Goal: Information Seeking & Learning: Learn about a topic

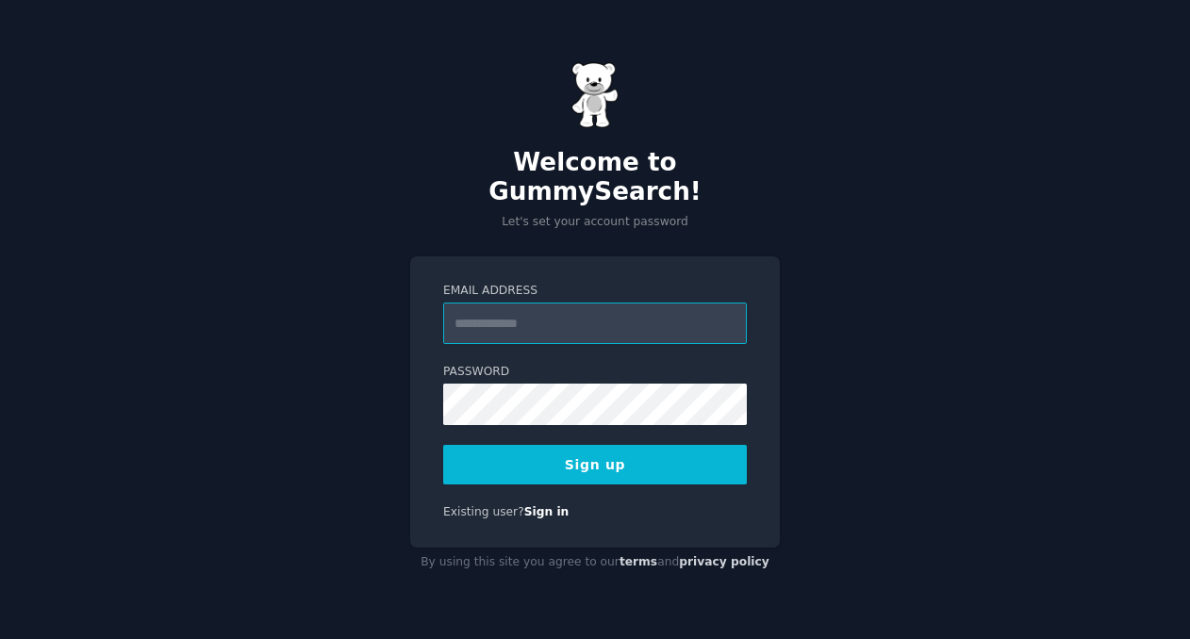
click at [519, 303] on input "Email Address" at bounding box center [595, 323] width 304 height 41
type input "**********"
click at [583, 445] on button "Sign up" at bounding box center [595, 465] width 304 height 40
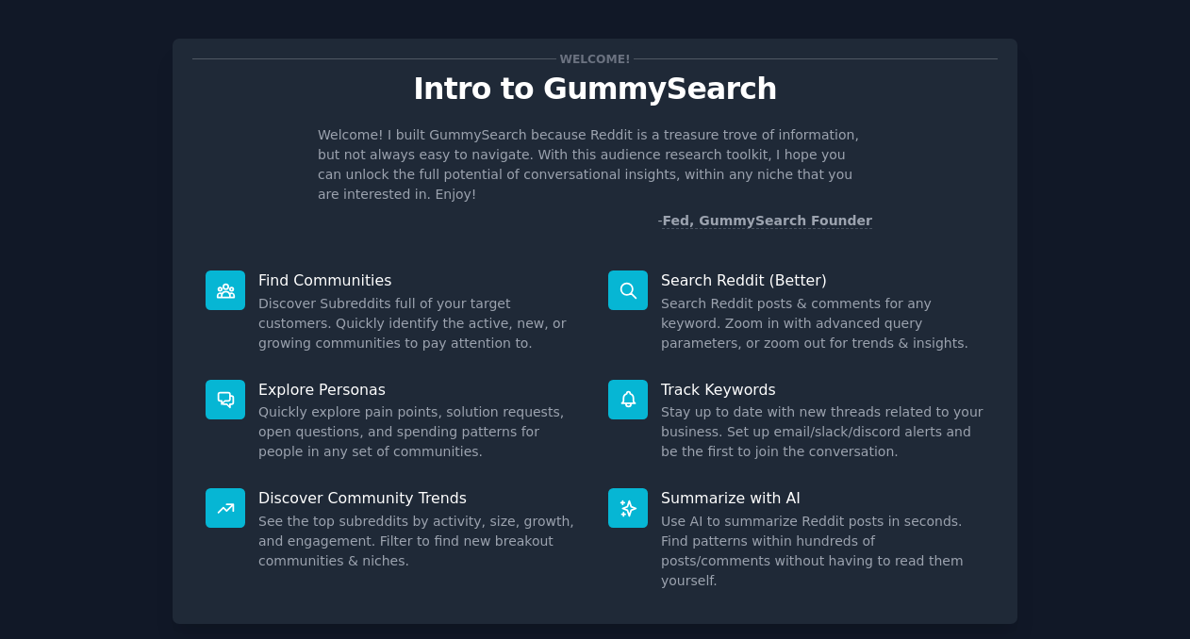
scroll to position [11, 0]
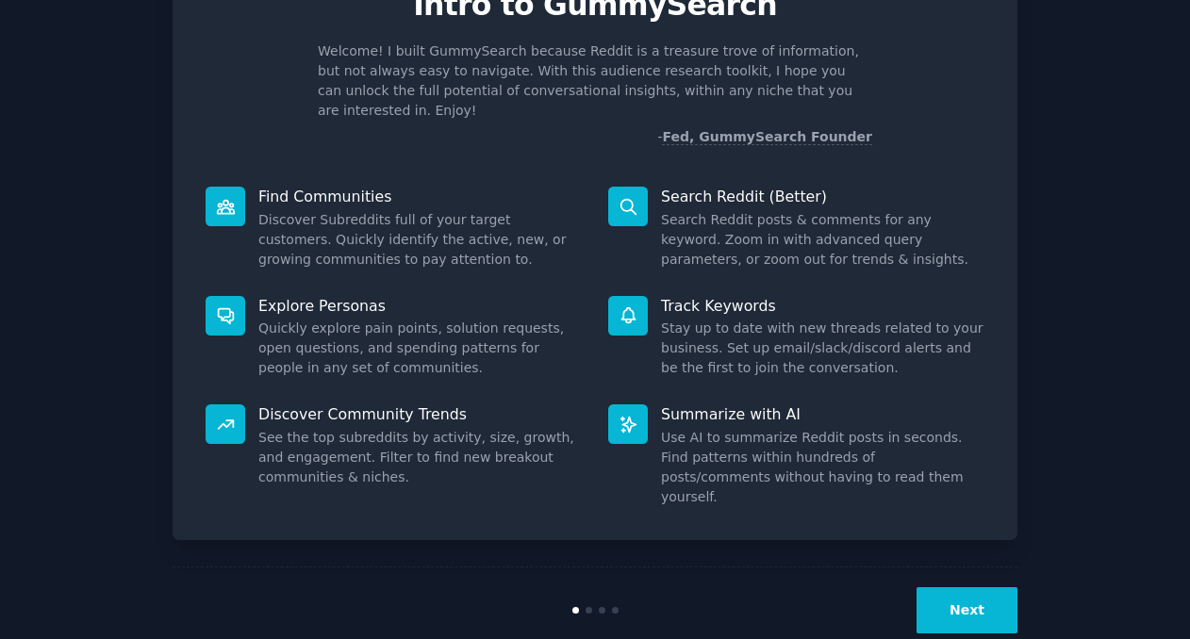
click at [970, 587] on button "Next" at bounding box center [966, 610] width 101 height 46
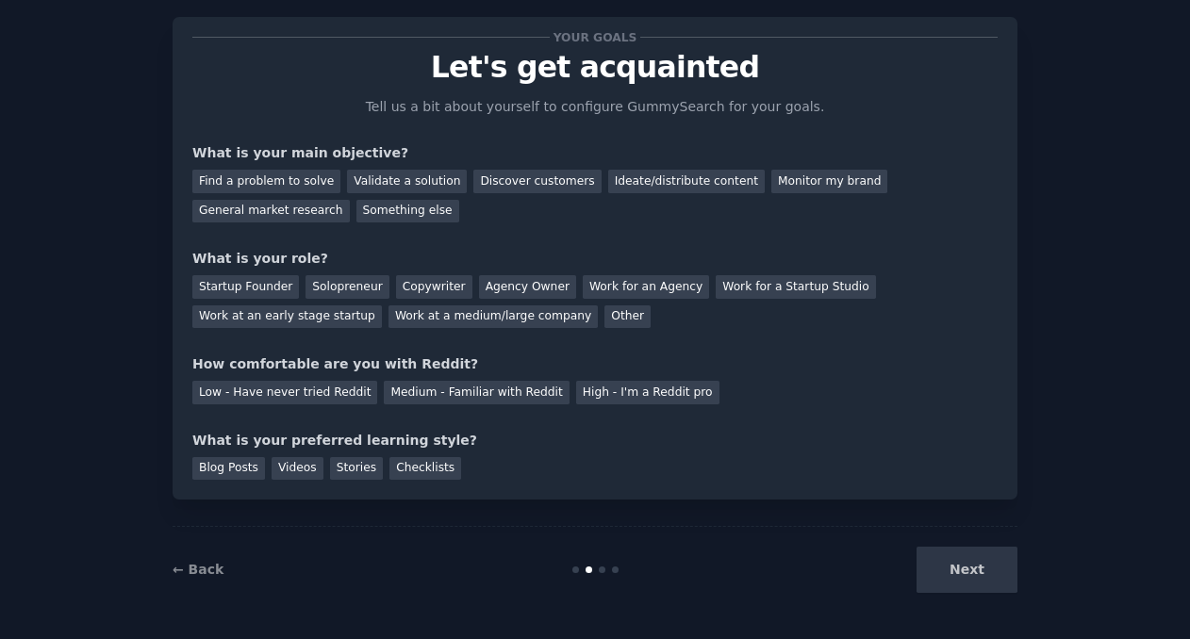
scroll to position [36, 0]
click at [383, 188] on div "Validate a solution" at bounding box center [407, 182] width 120 height 24
click at [296, 179] on div "Find a problem to solve" at bounding box center [266, 182] width 148 height 24
click at [358, 187] on div "Validate a solution" at bounding box center [407, 182] width 120 height 24
click at [285, 285] on div "Startup Founder" at bounding box center [245, 287] width 107 height 24
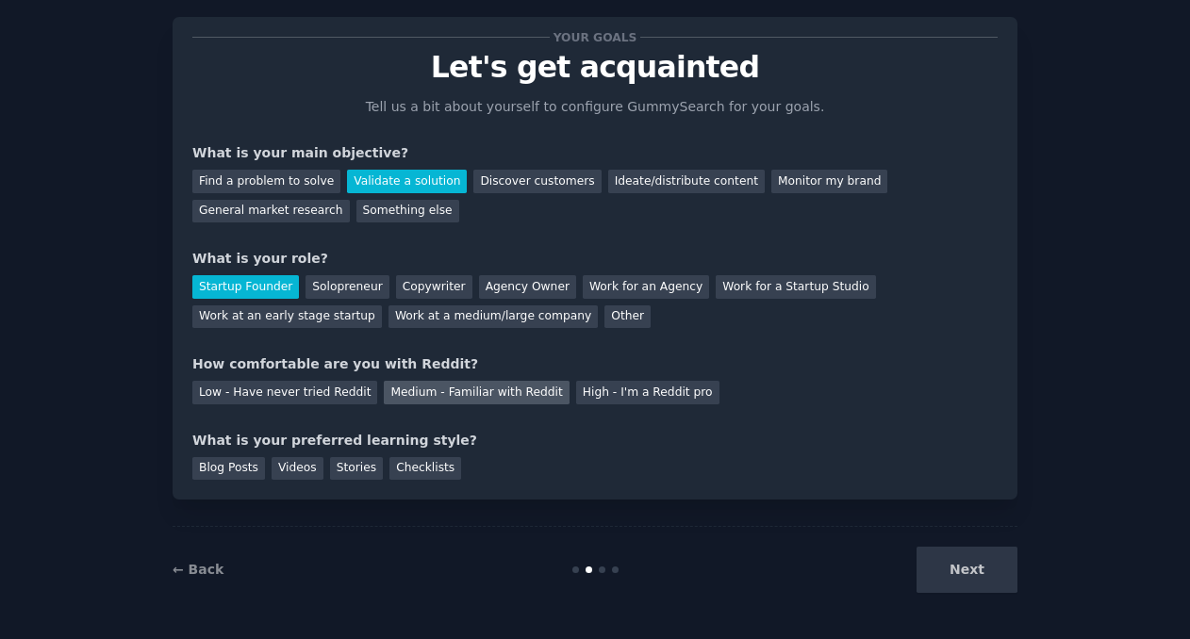
click at [412, 393] on div "Medium - Familiar with Reddit" at bounding box center [476, 393] width 185 height 24
click at [279, 475] on div "Videos" at bounding box center [298, 469] width 52 height 24
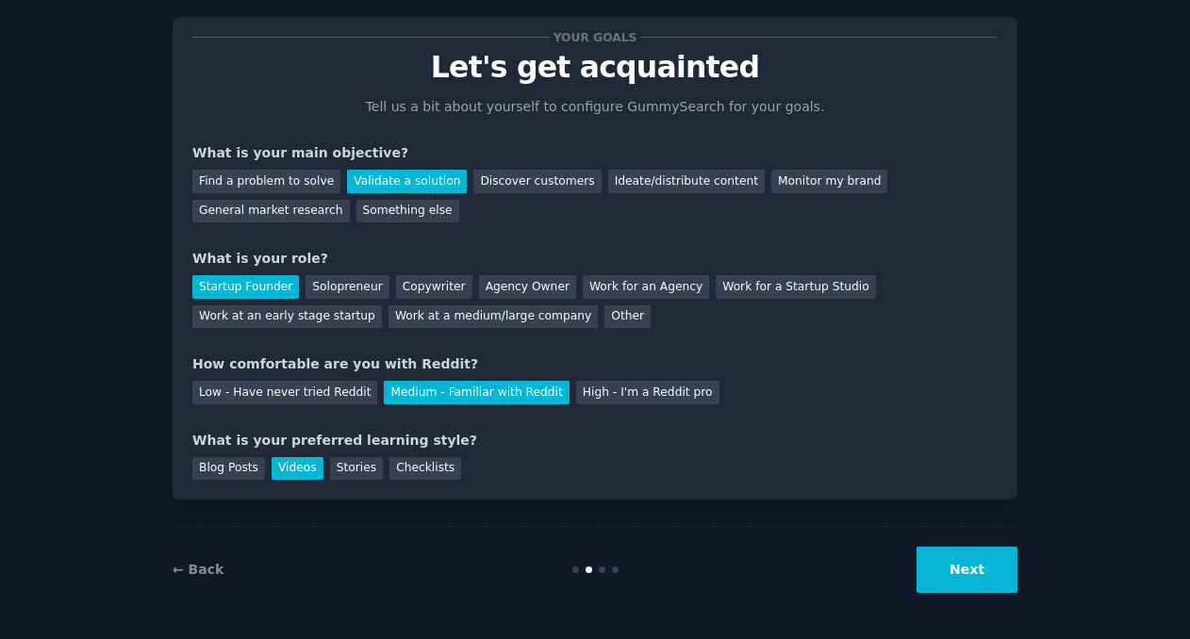
click at [957, 570] on button "Next" at bounding box center [966, 570] width 101 height 46
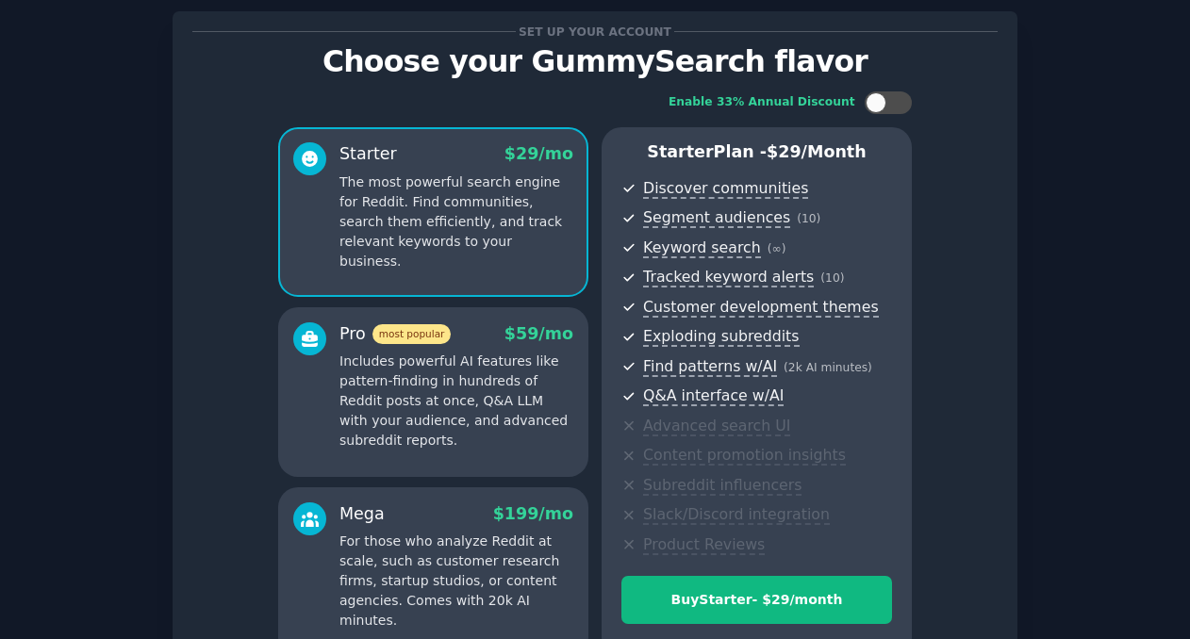
scroll to position [239, 0]
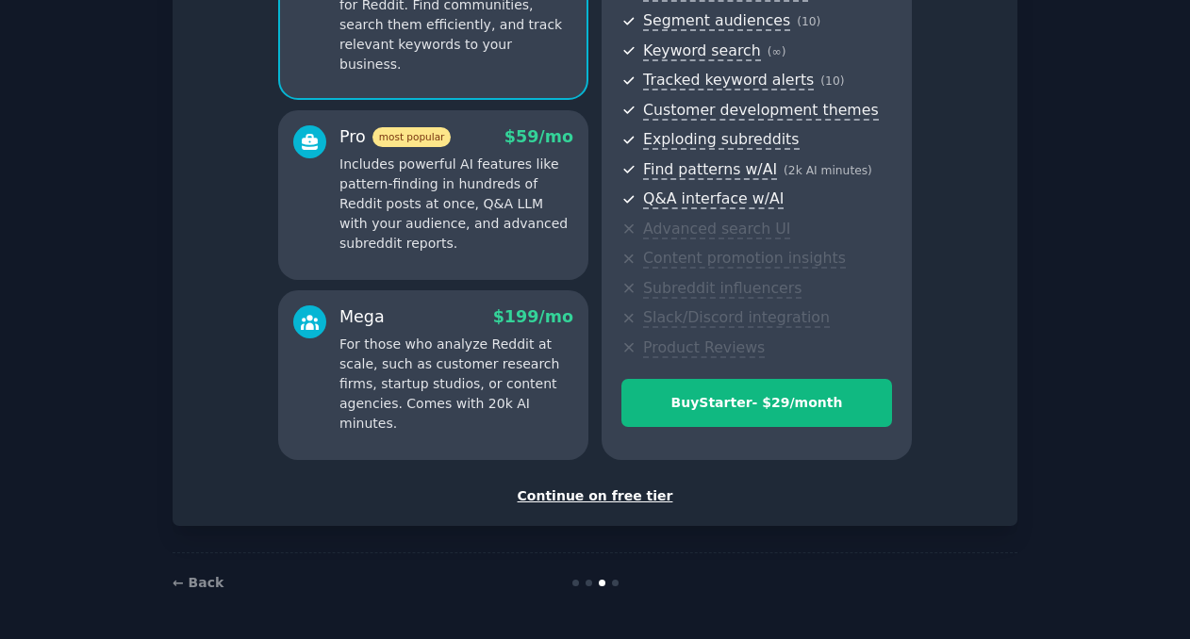
click at [576, 498] on div "Continue on free tier" at bounding box center [594, 496] width 805 height 20
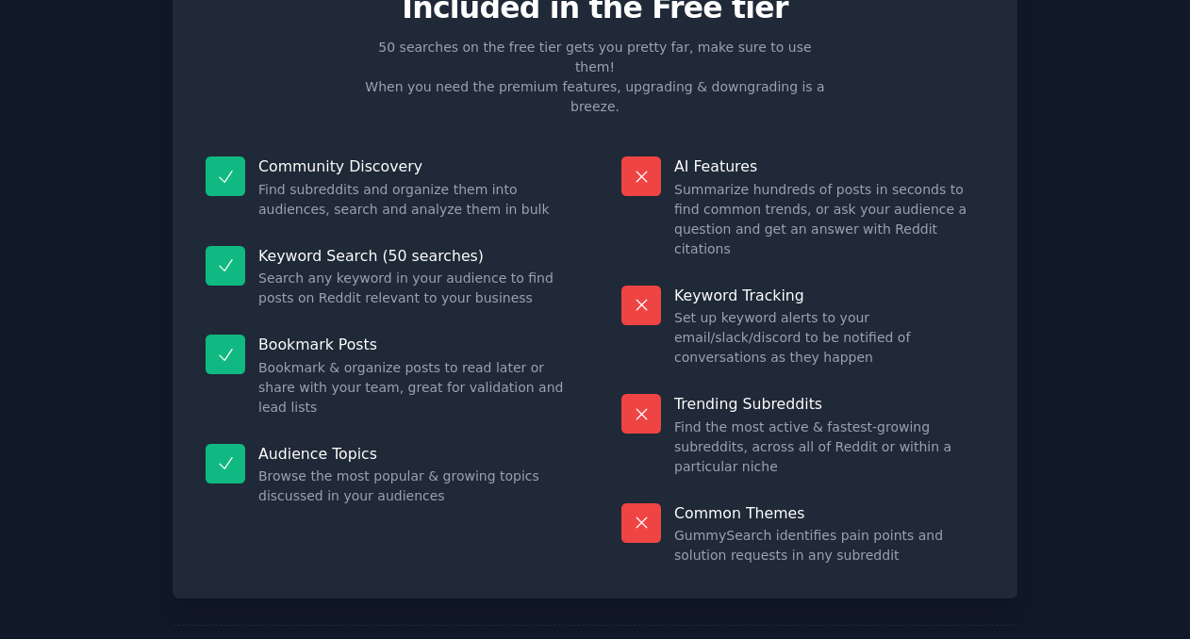
scroll to position [66, 0]
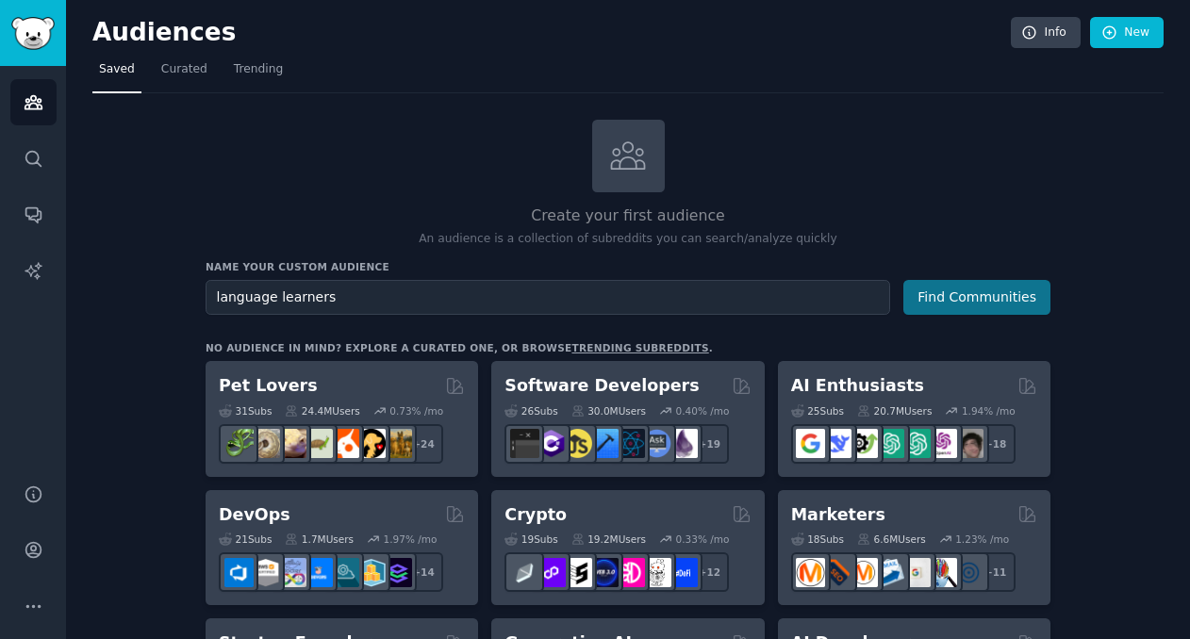
type input "language learners"
click at [999, 294] on button "Find Communities" at bounding box center [976, 297] width 147 height 35
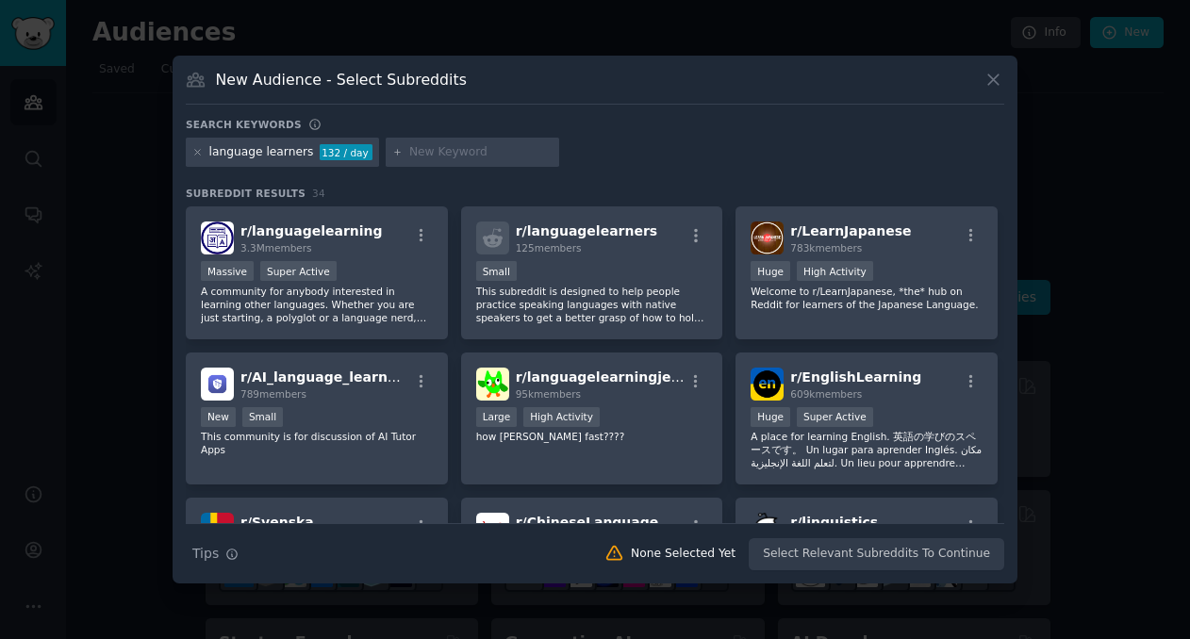
click at [432, 149] on input "text" at bounding box center [480, 152] width 143 height 17
type input "heritage speaker"
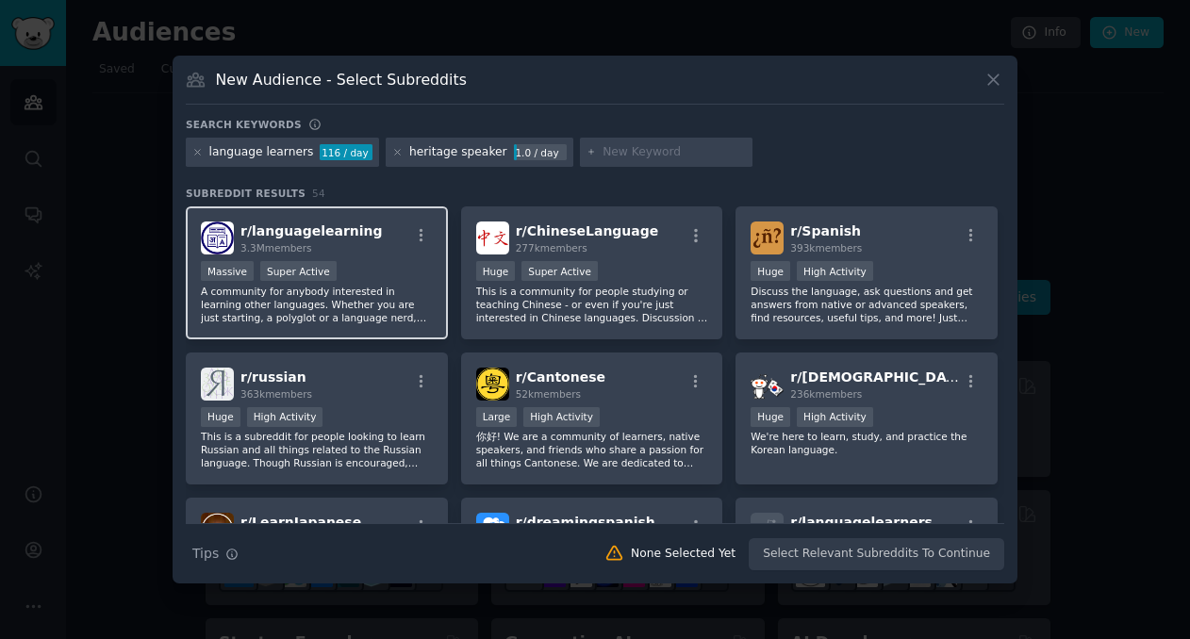
click at [333, 271] on div ">= 95th percentile for submissions / day Massive Super Active" at bounding box center [317, 273] width 232 height 24
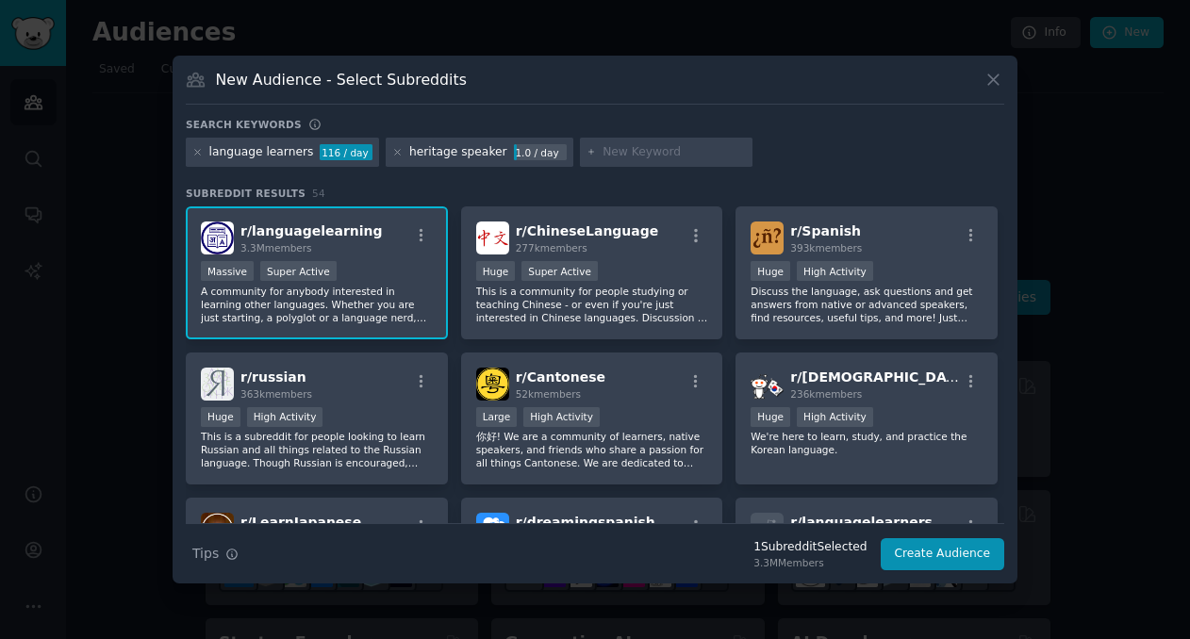
click at [625, 150] on input "text" at bounding box center [673, 152] width 143 height 17
type input "underrepresented language"
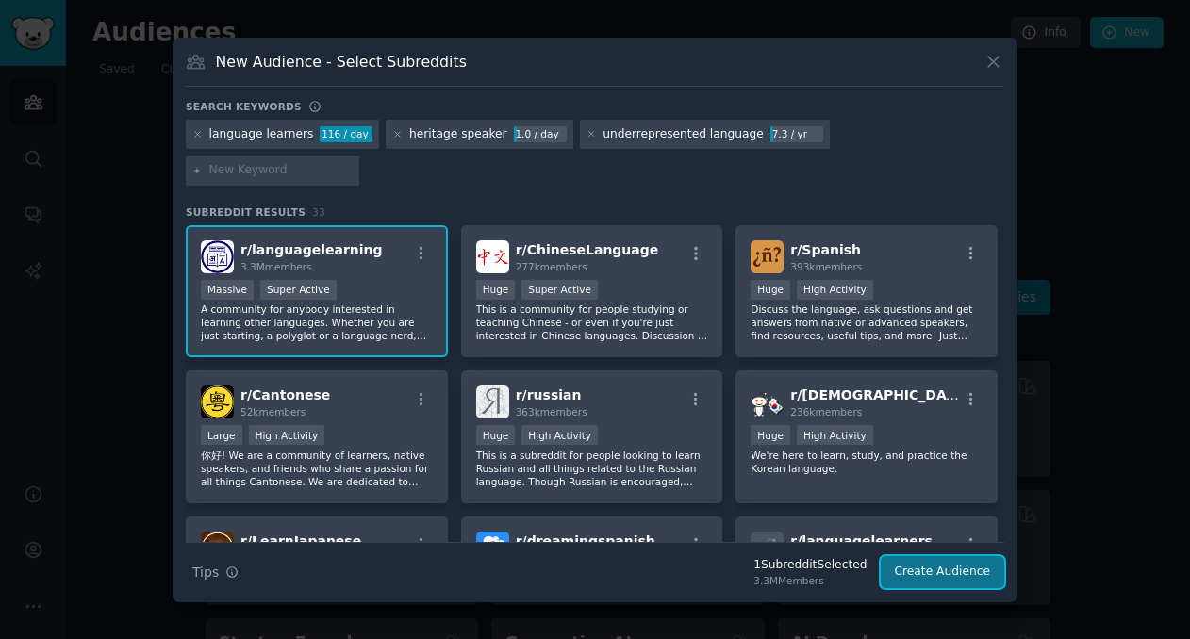
click at [925, 556] on button "Create Audience" at bounding box center [943, 572] width 124 height 32
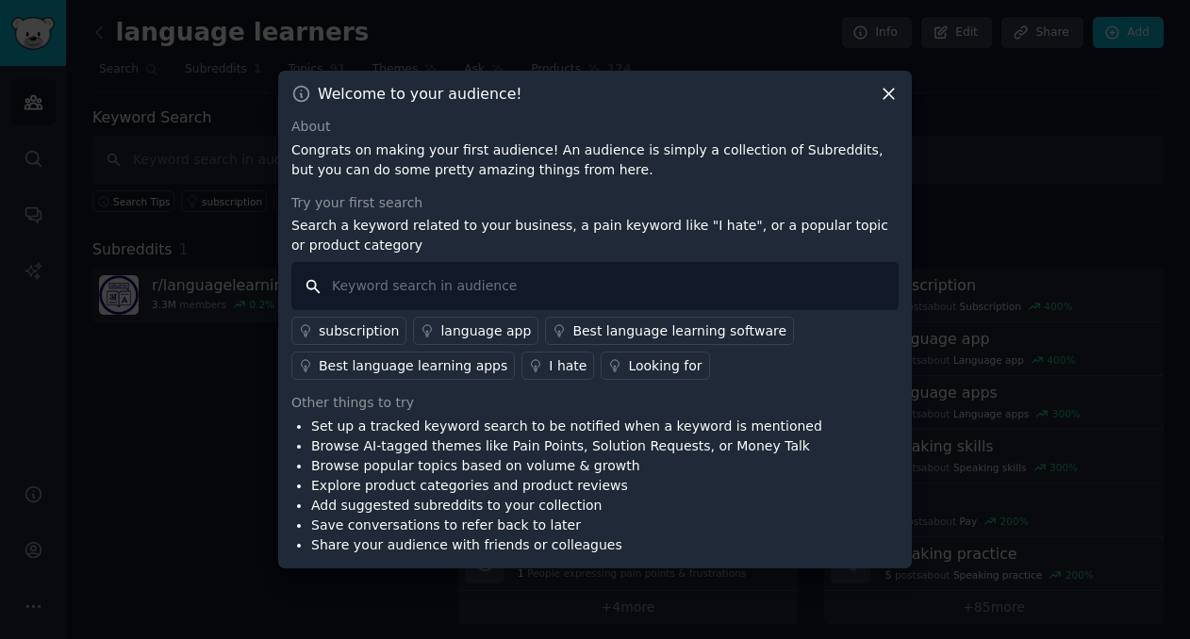
click at [490, 293] on input "text" at bounding box center [594, 286] width 607 height 48
type input "practise"
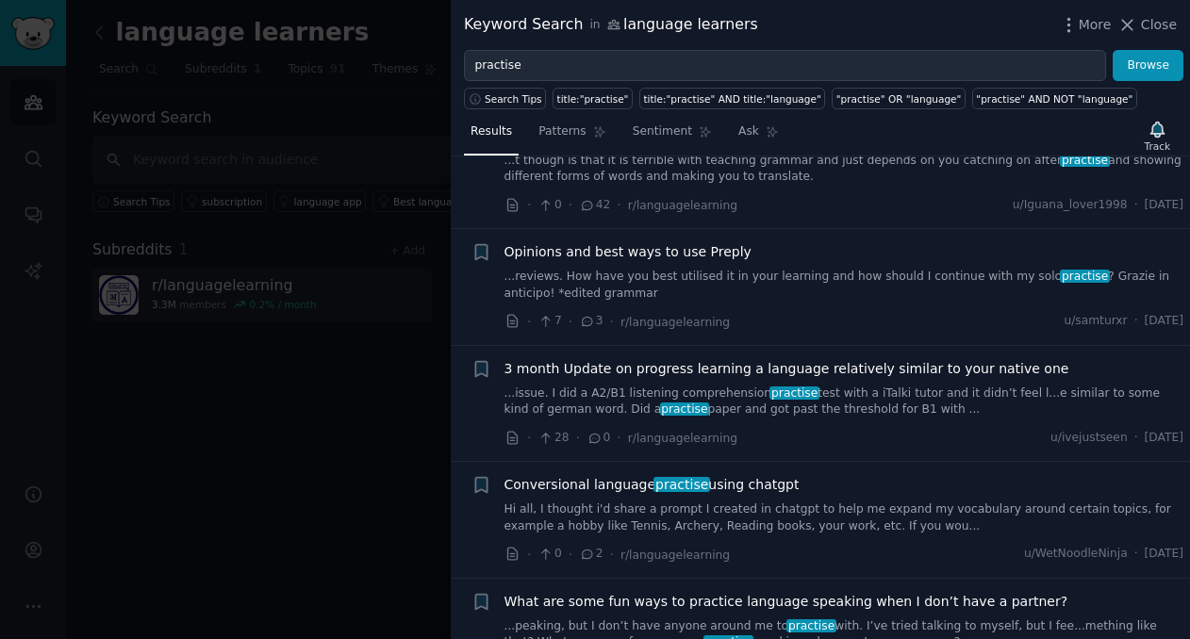
scroll to position [307, 0]
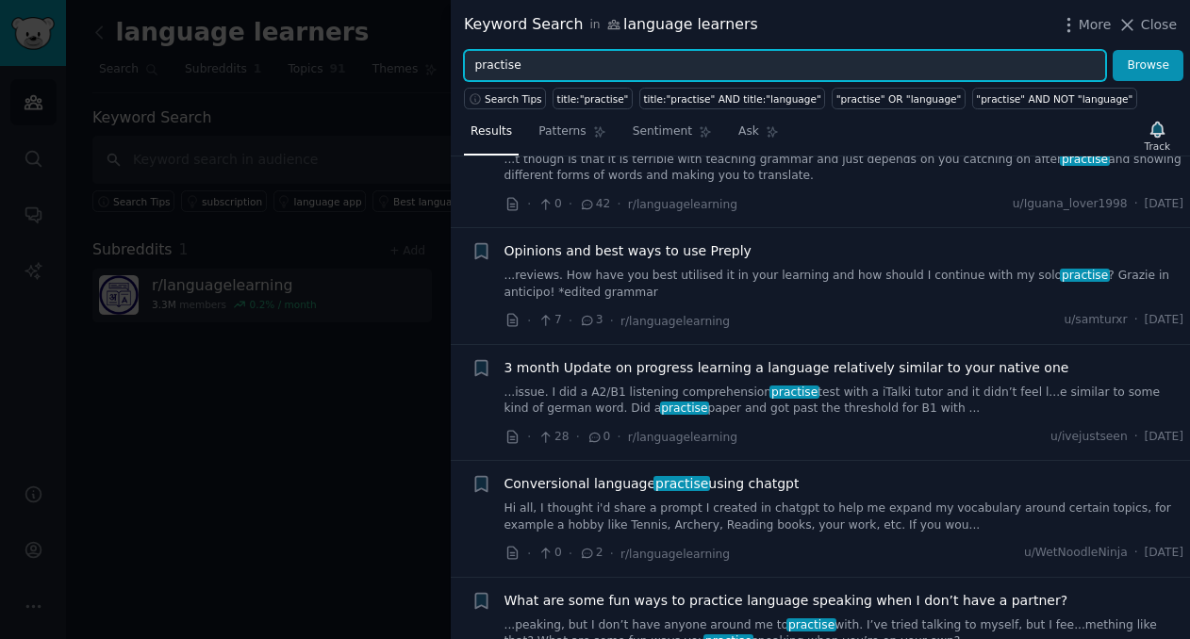
click at [473, 67] on input "practise" at bounding box center [785, 66] width 642 height 32
type input "conversation practise"
click at [1113, 50] on button "Browse" at bounding box center [1148, 66] width 71 height 32
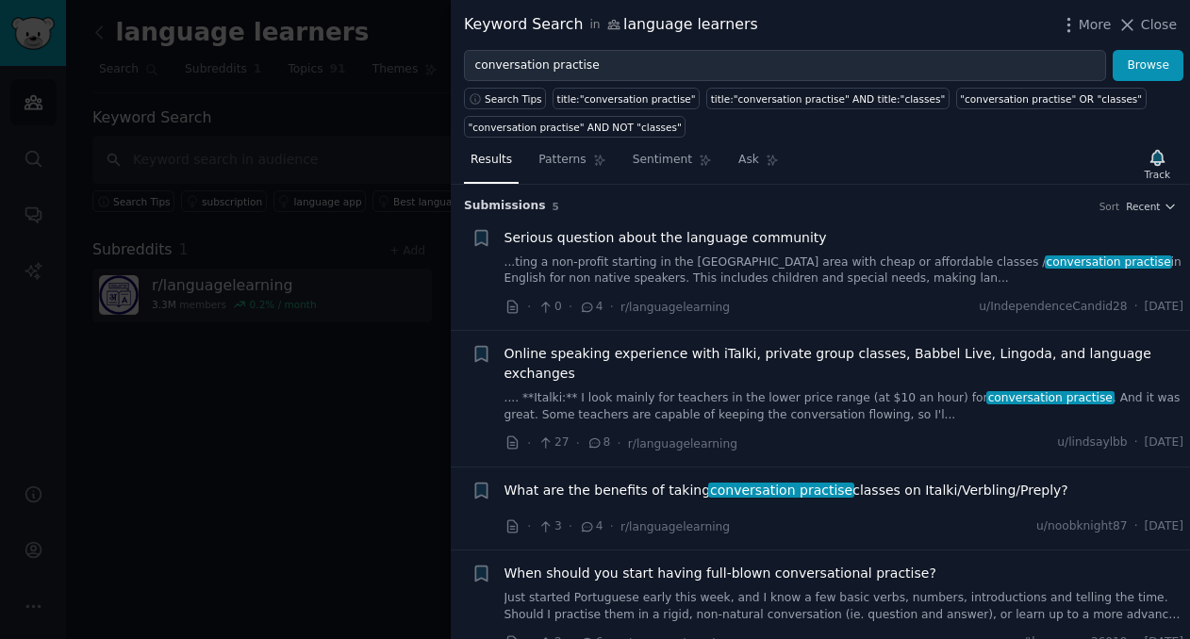
click at [762, 230] on span "Serious question about the language community" at bounding box center [665, 238] width 322 height 20
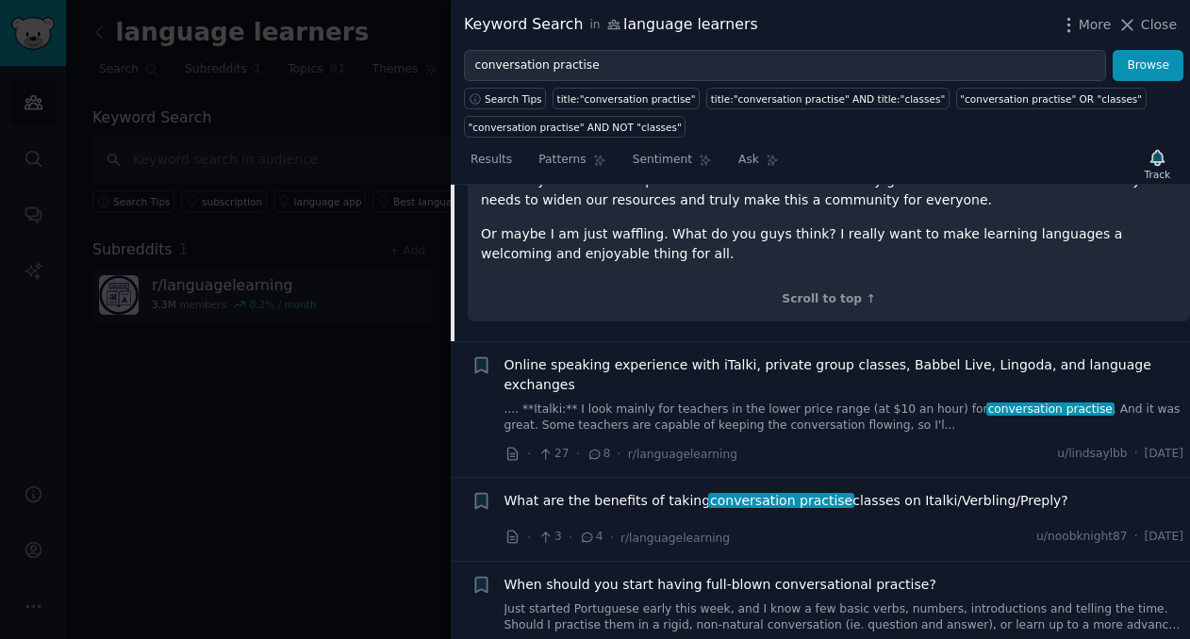
scroll to position [556, 0]
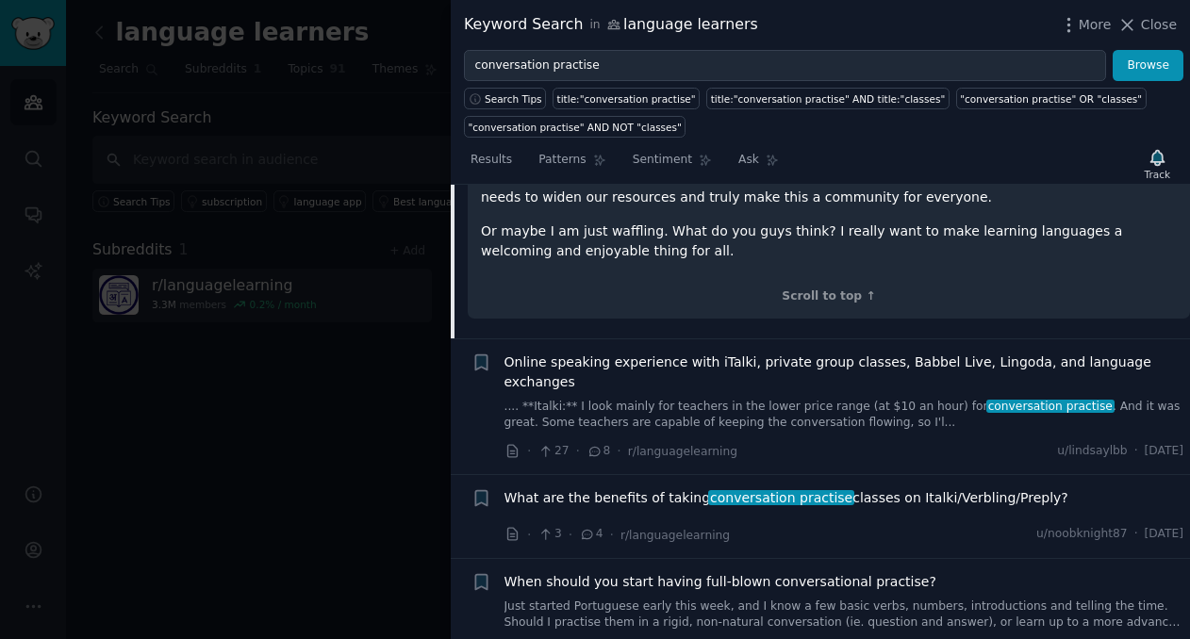
click at [767, 353] on span "Online speaking experience with iTalki, private group classes, Babbel Live, Lin…" at bounding box center [844, 373] width 680 height 40
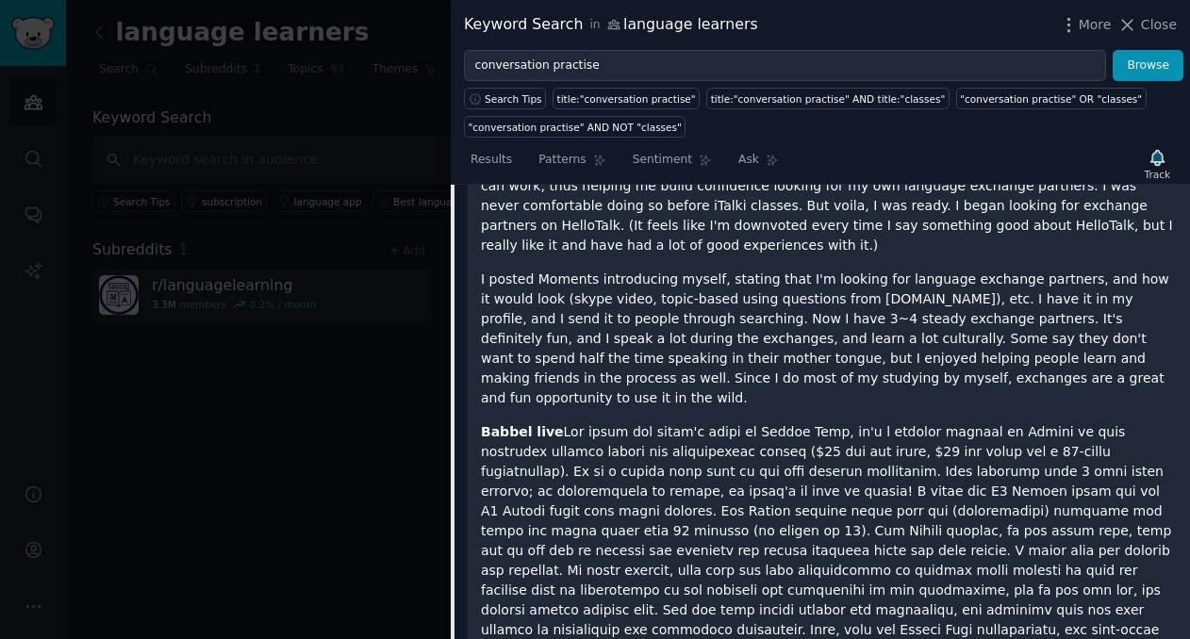
scroll to position [1146, 0]
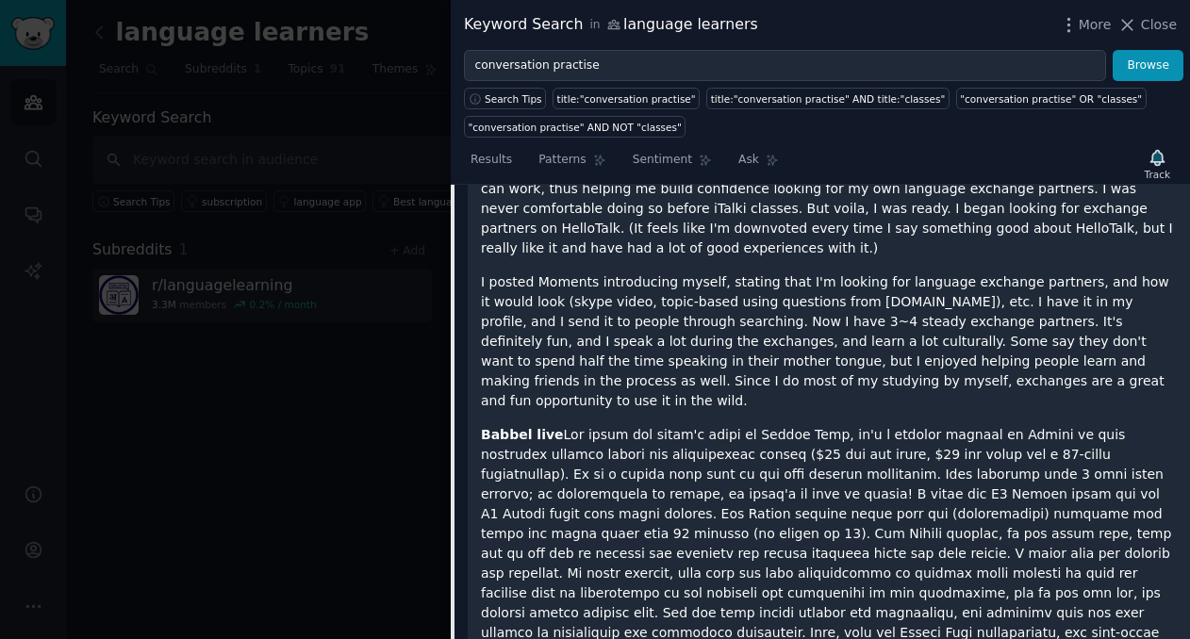
click at [858, 272] on p "I posted Moments introducing myself, stating that I'm looking for language exch…" at bounding box center [829, 341] width 696 height 139
click at [818, 272] on p "I posted Moments introducing myself, stating that I'm looking for language exch…" at bounding box center [829, 341] width 696 height 139
drag, startPoint x: 805, startPoint y: 240, endPoint x: 919, endPoint y: 246, distance: 114.2
click at [919, 272] on p "I posted Moments introducing myself, stating that I'm looking for language exch…" at bounding box center [829, 341] width 696 height 139
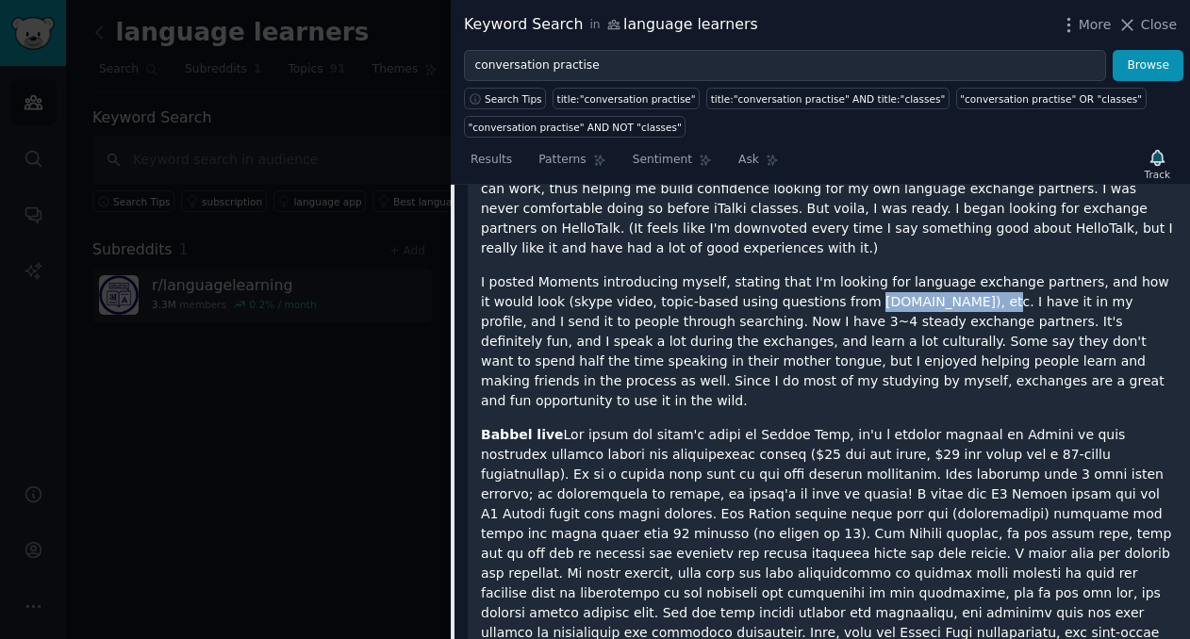
copy p "[DOMAIN_NAME]"
